Goal: Task Accomplishment & Management: Manage account settings

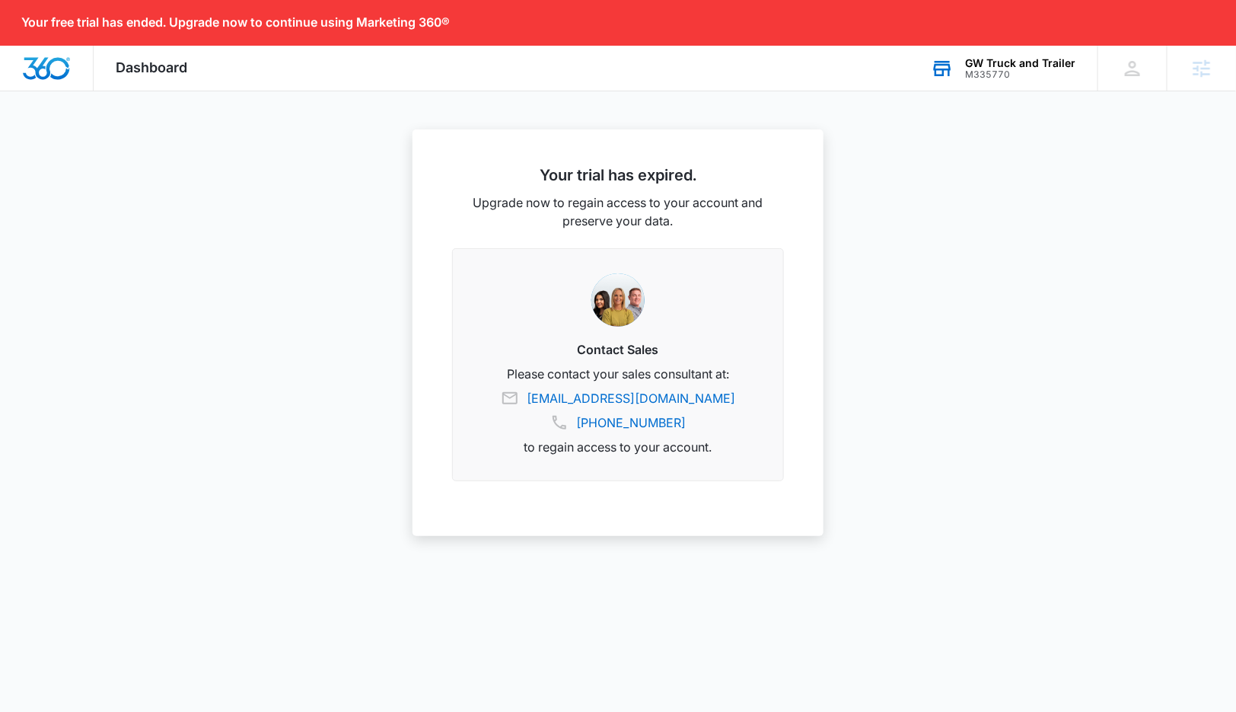
click at [981, 71] on div "M335770" at bounding box center [1020, 74] width 110 height 11
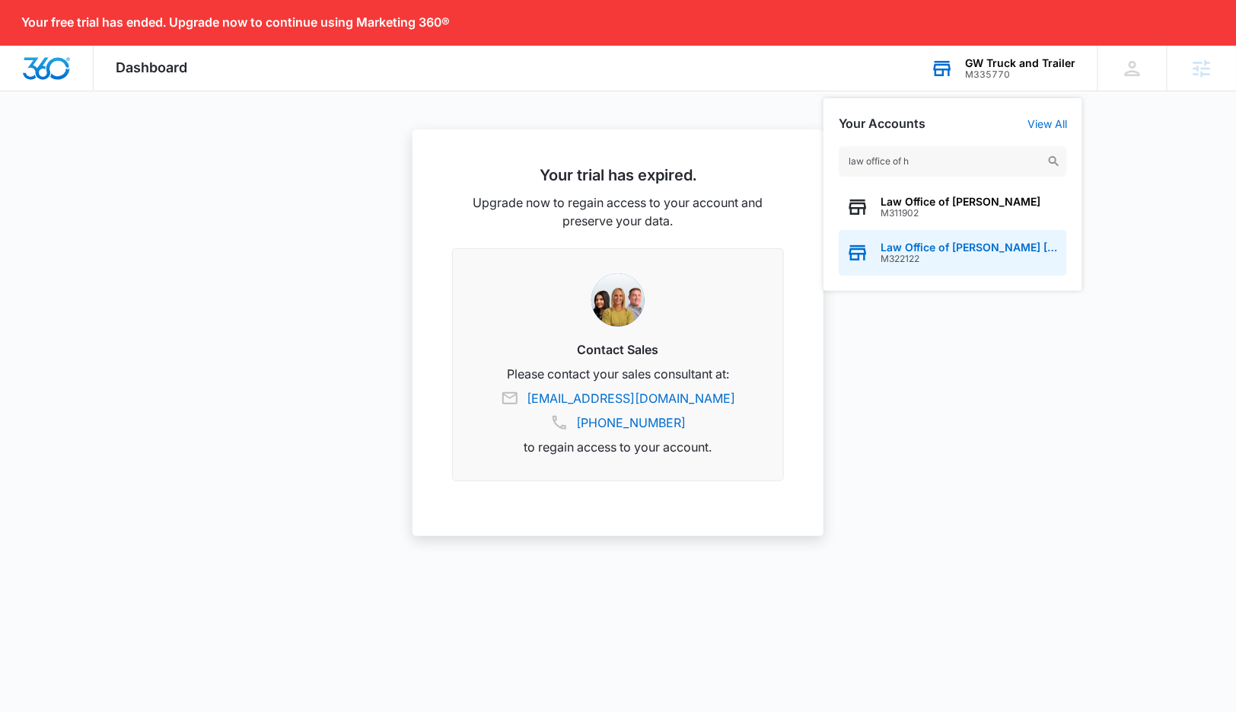
type input "law office of h"
click at [961, 250] on span "Law Office of [PERSON_NAME] [PERSON_NAME], LLC" at bounding box center [969, 247] width 179 height 12
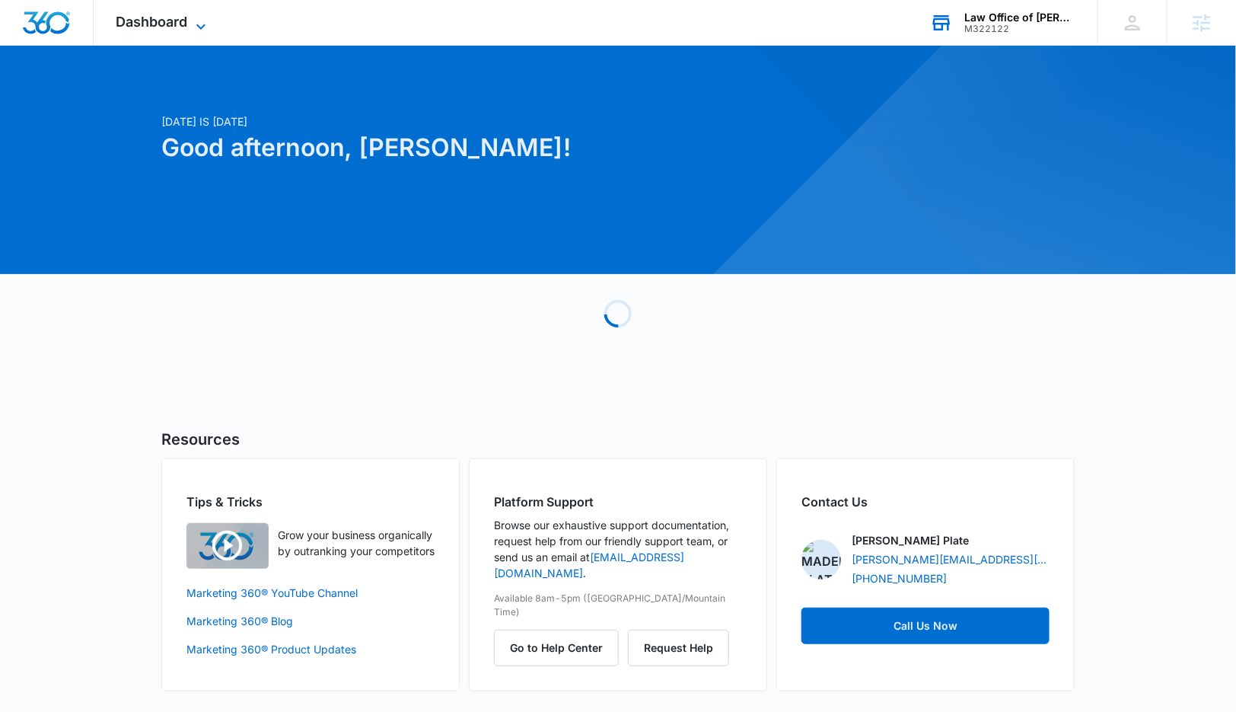
click at [158, 17] on span "Dashboard" at bounding box center [152, 22] width 72 height 16
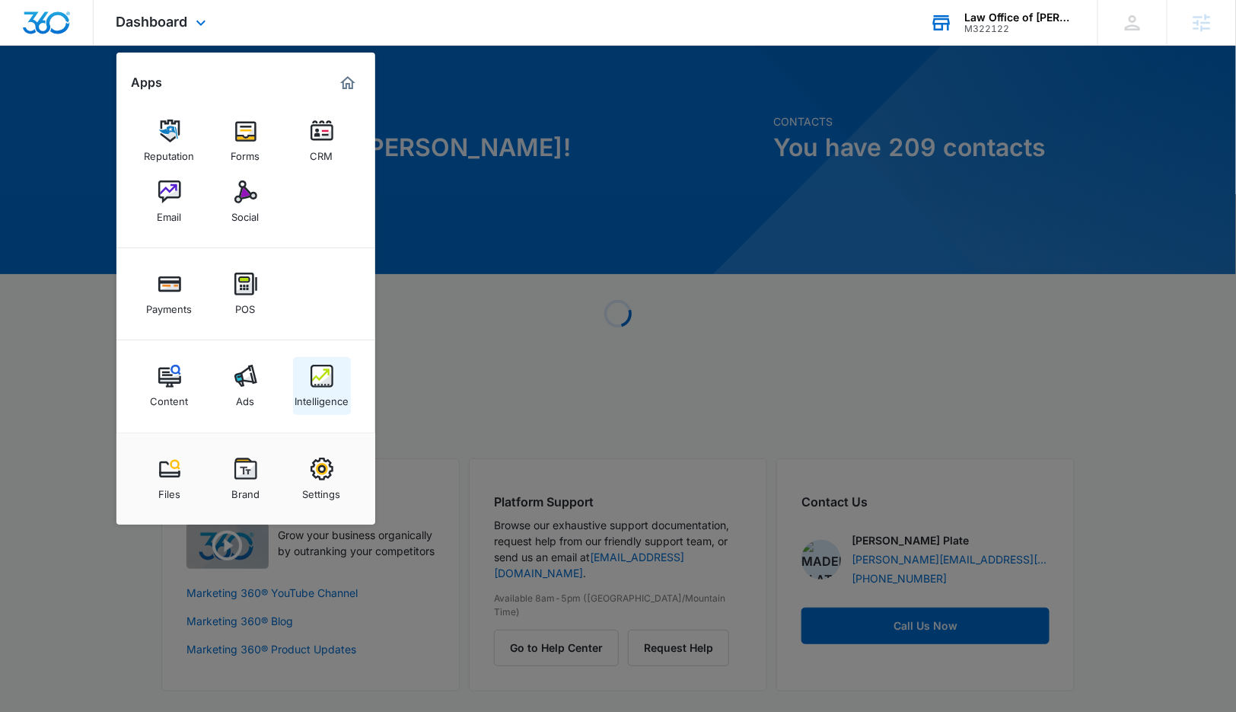
click at [304, 372] on link "Intelligence" at bounding box center [322, 386] width 58 height 58
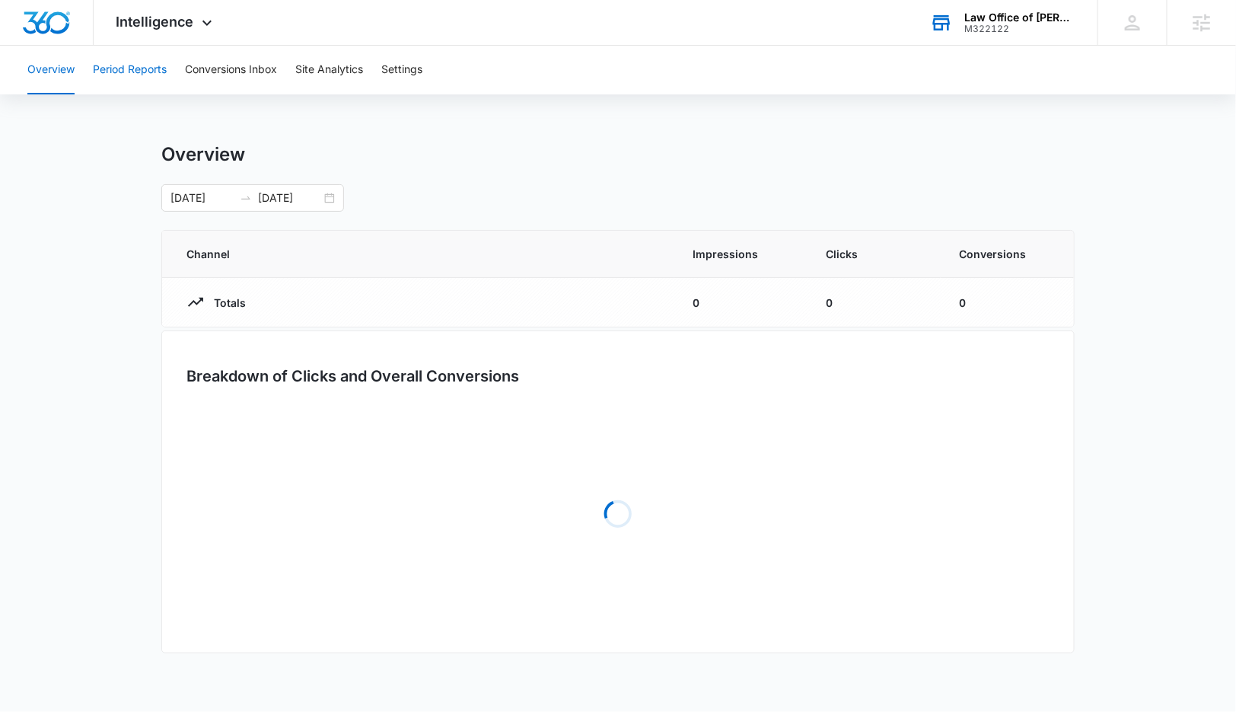
click at [154, 62] on button "Period Reports" at bounding box center [130, 70] width 74 height 49
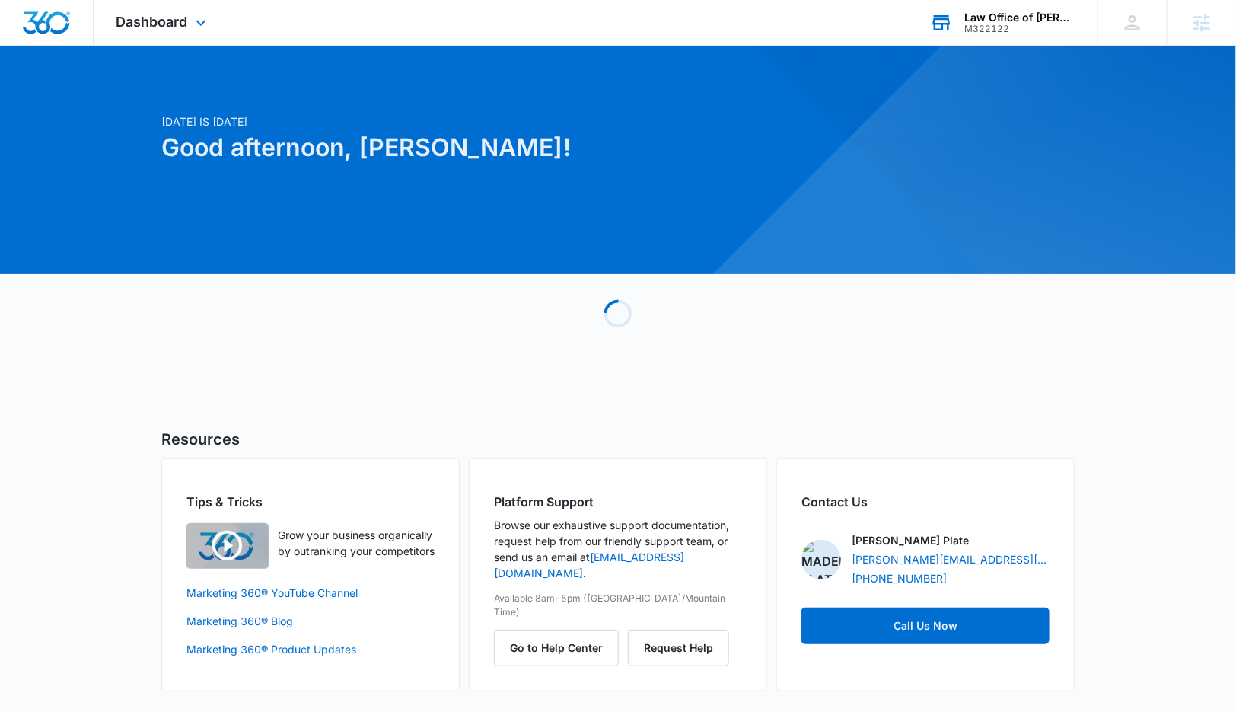
click at [1056, 29] on div "M322122" at bounding box center [1019, 29] width 111 height 11
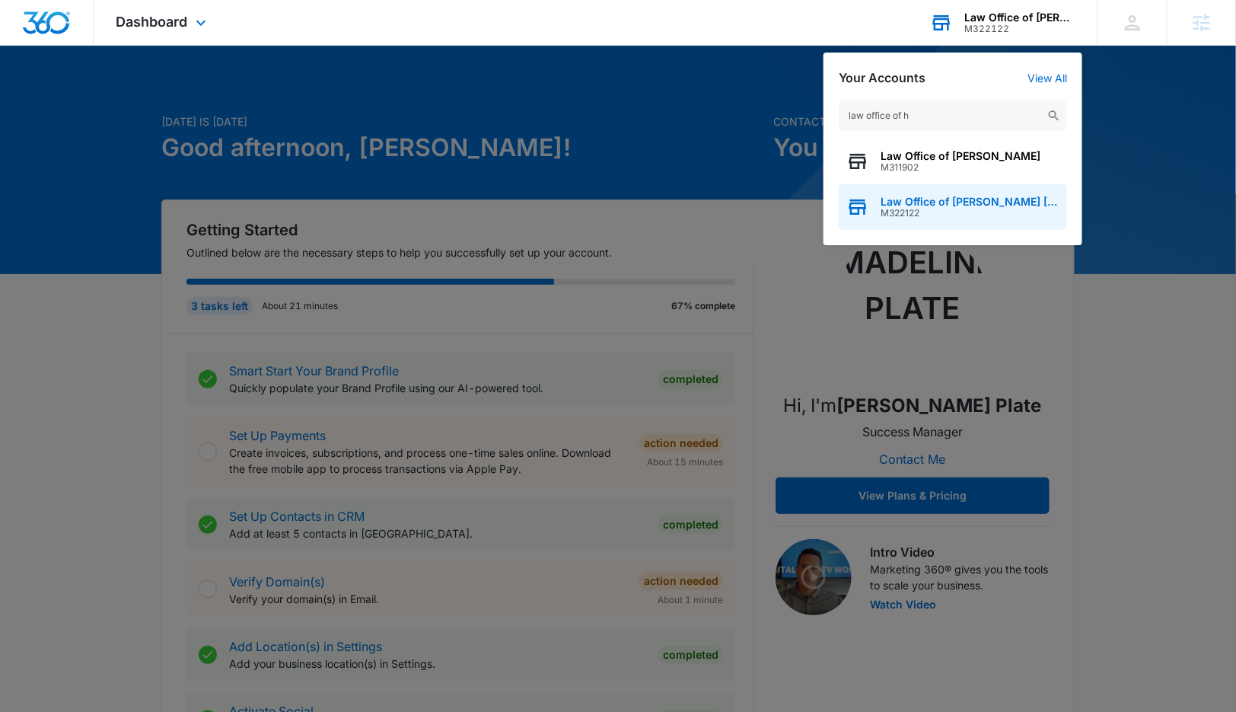
type input "law office of h"
click at [1000, 199] on span "Law Office of [PERSON_NAME] [PERSON_NAME], LLC" at bounding box center [969, 202] width 179 height 12
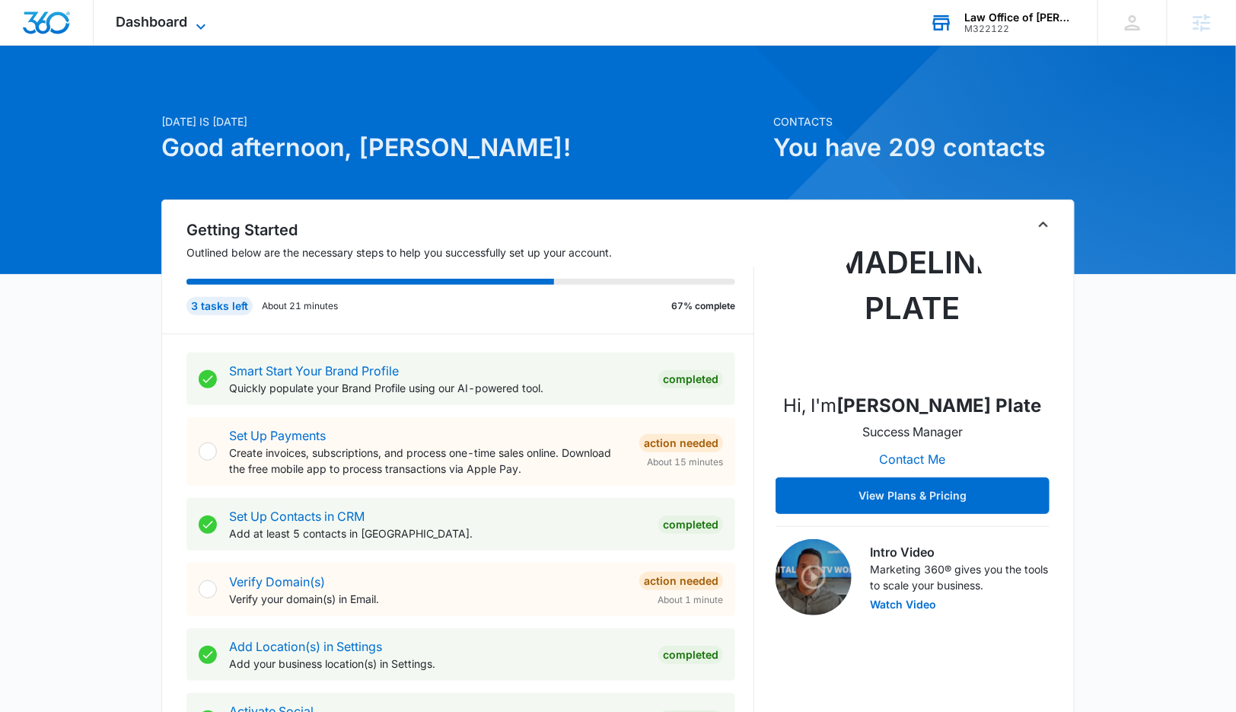
click at [135, 23] on span "Dashboard" at bounding box center [152, 22] width 72 height 16
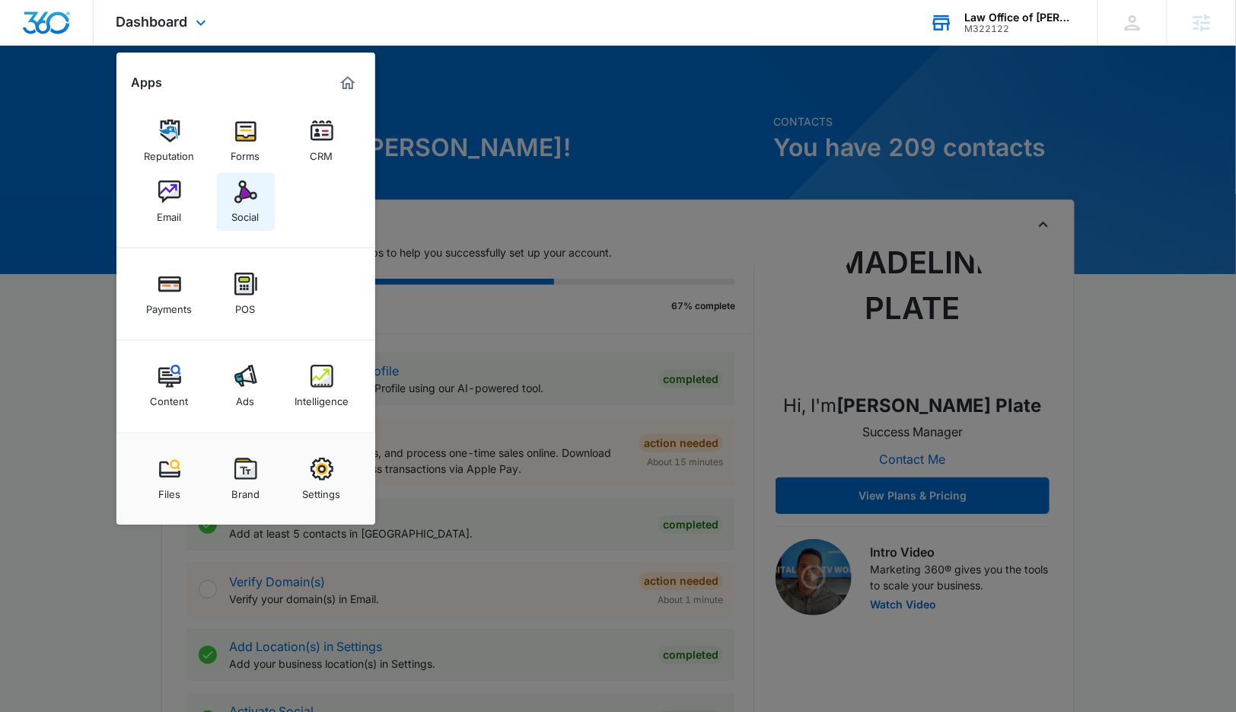
click at [242, 212] on div "Social" at bounding box center [245, 213] width 27 height 20
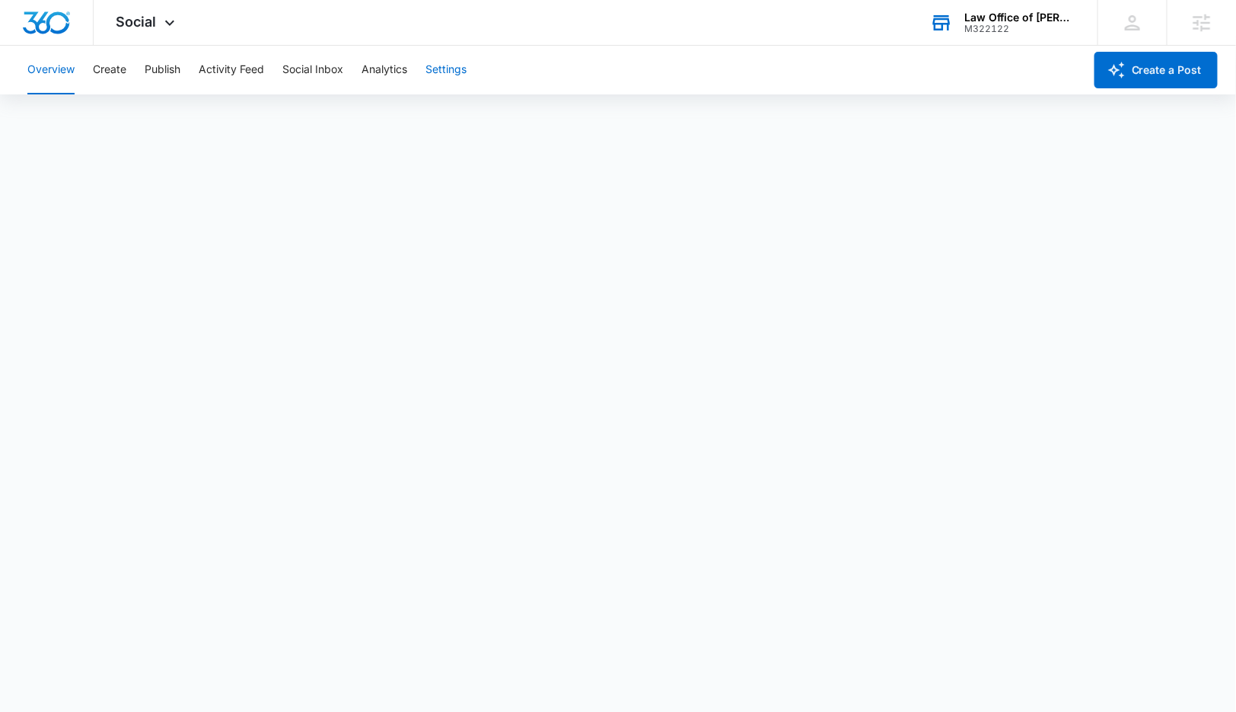
click at [434, 68] on button "Settings" at bounding box center [445, 70] width 41 height 49
click at [167, 69] on button "Publish" at bounding box center [163, 70] width 36 height 49
click at [453, 66] on button "Settings" at bounding box center [445, 70] width 41 height 49
